Goal: Task Accomplishment & Management: Use online tool/utility

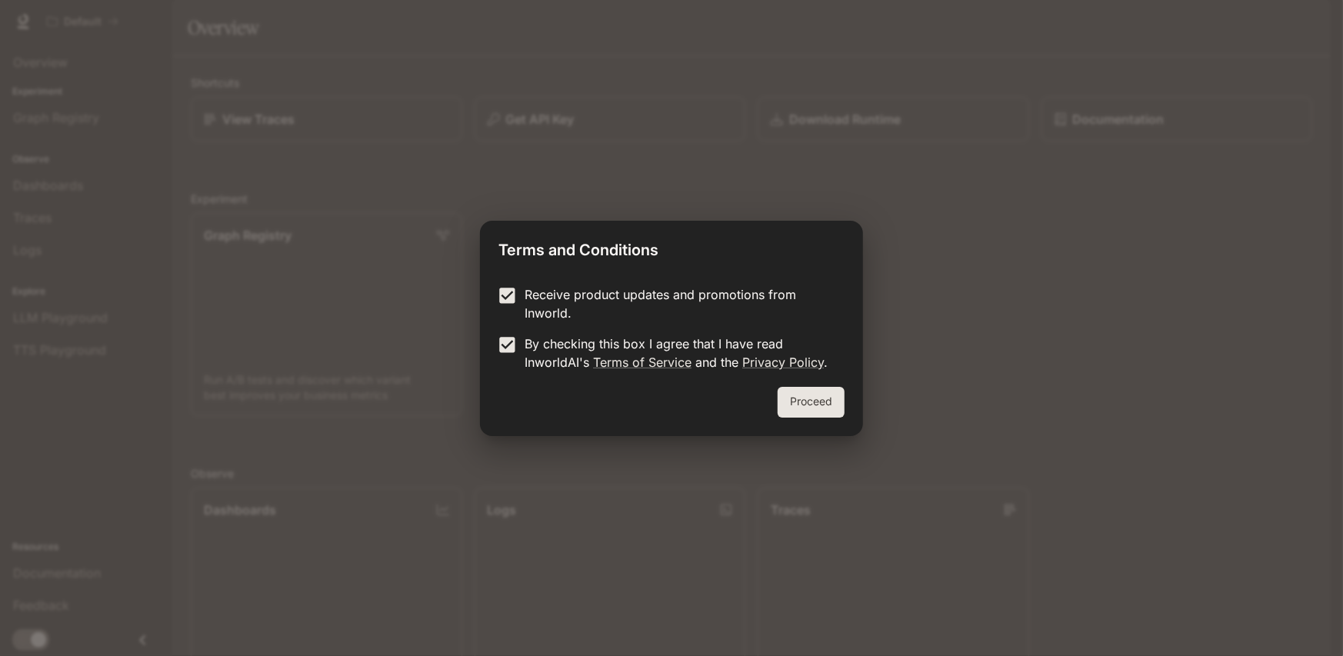
click at [807, 384] on div "Receive product updates and promotions from Inworld. By checking this box I agr…" at bounding box center [671, 330] width 383 height 114
click at [804, 398] on button "Proceed" at bounding box center [810, 402] width 67 height 31
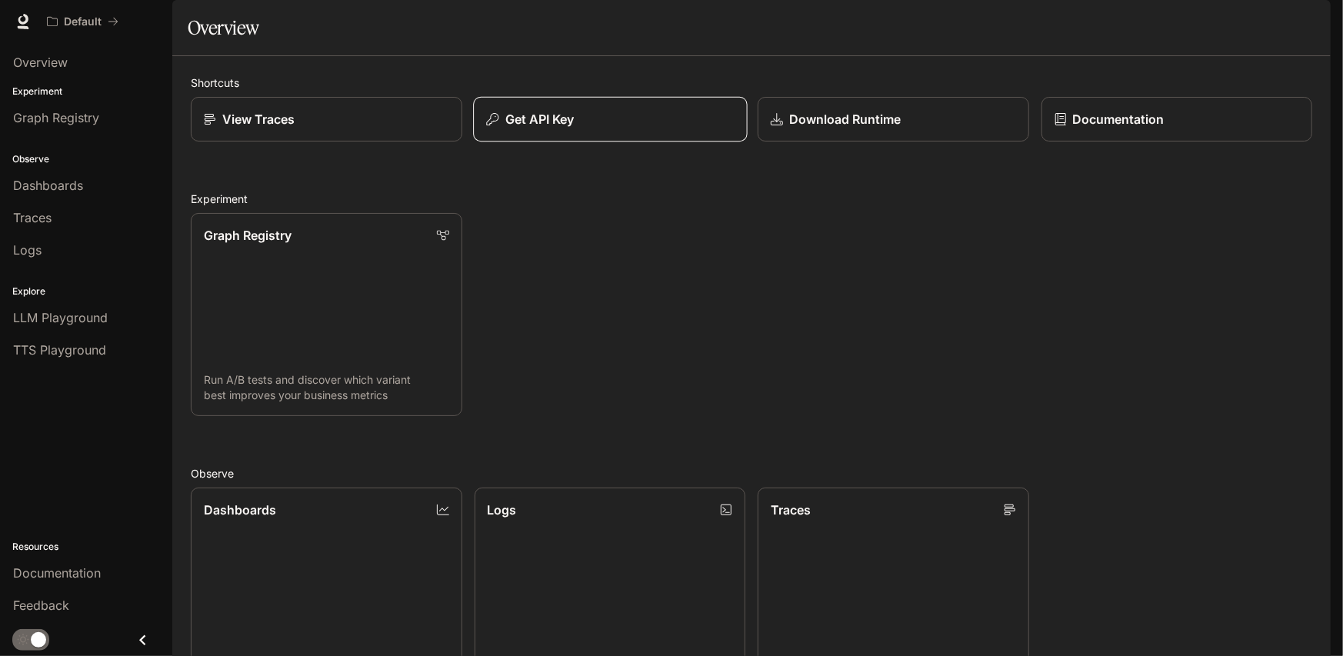
click at [547, 128] on p "Get API Key" at bounding box center [538, 119] width 69 height 18
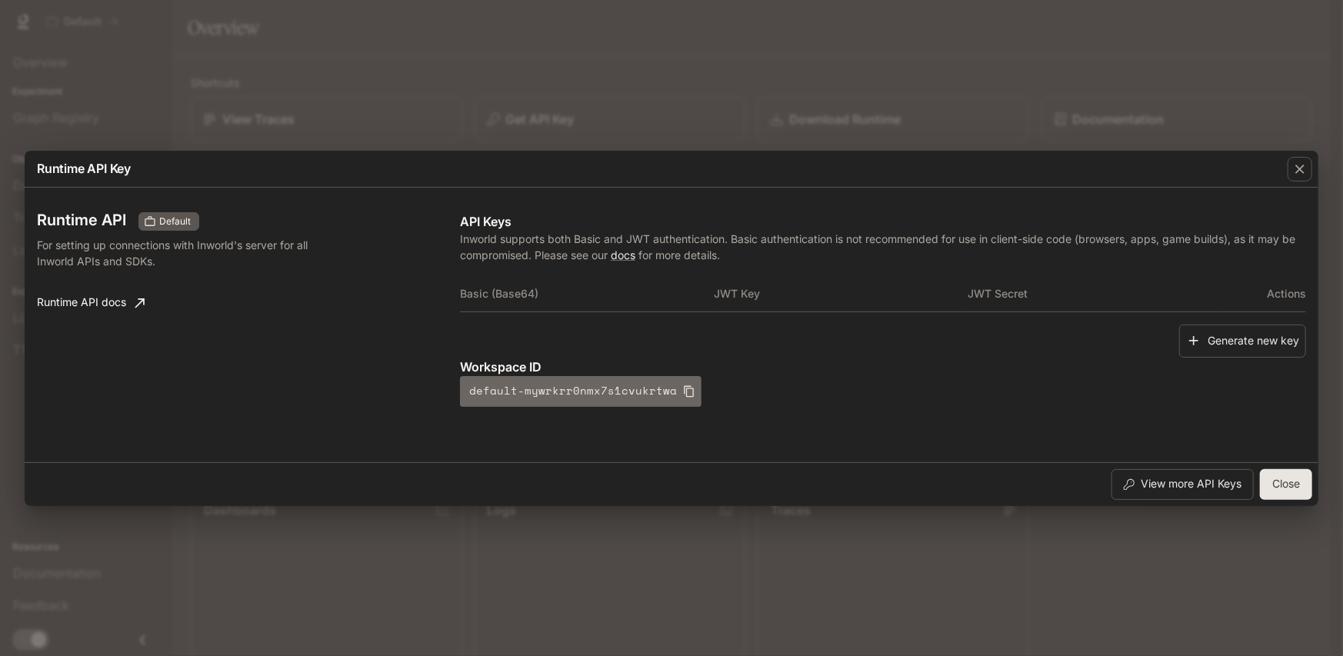
click at [683, 395] on icon "button" at bounding box center [689, 391] width 12 height 12
click at [1306, 490] on button "Close" at bounding box center [1286, 484] width 52 height 31
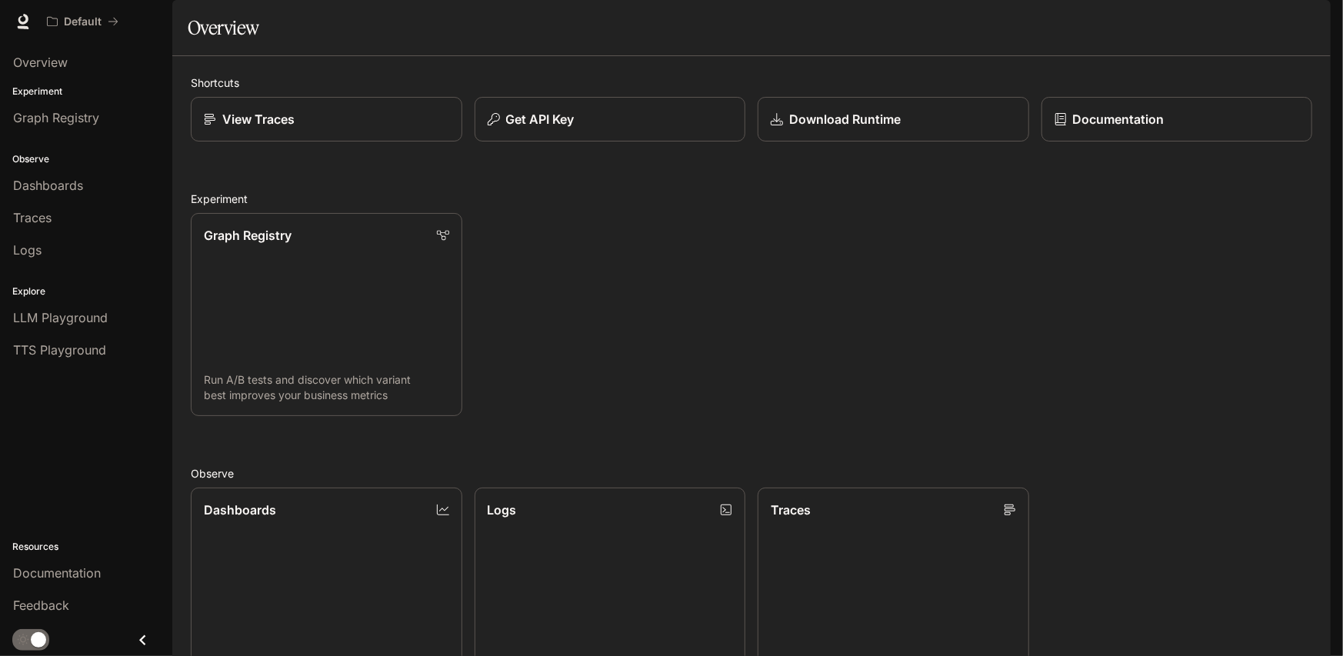
scroll to position [378, 0]
click at [22, 18] on icon at bounding box center [22, 21] width 15 height 15
